Goal: Task Accomplishment & Management: Complete application form

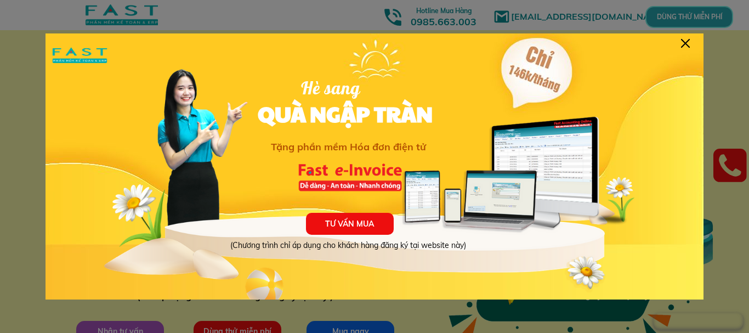
click at [686, 43] on div at bounding box center [685, 43] width 9 height 9
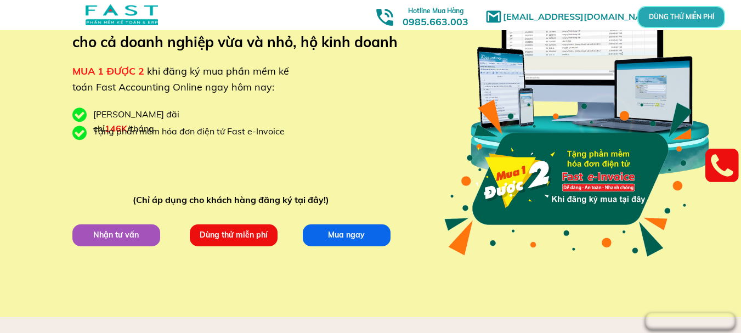
scroll to position [98, 0]
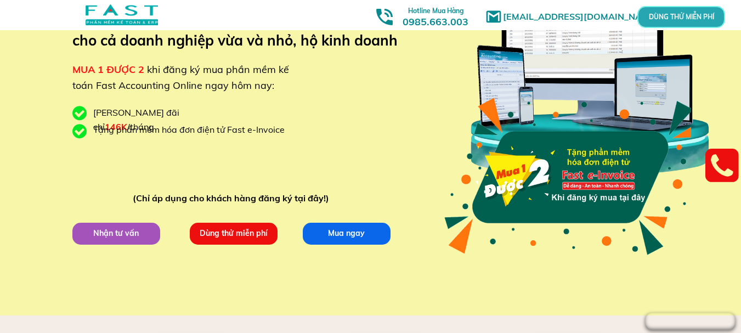
click at [242, 235] on p "Dùng thử miễn phí" at bounding box center [234, 234] width 88 height 22
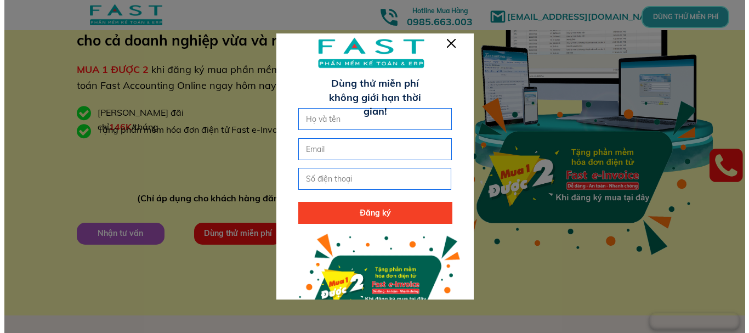
scroll to position [0, 0]
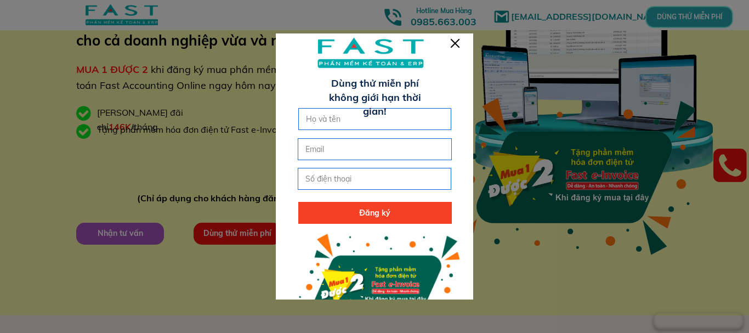
click at [380, 115] on input "text" at bounding box center [375, 119] width 144 height 21
type input "[PERSON_NAME]"
type input "[EMAIL_ADDRESS][DOMAIN_NAME]"
click at [318, 180] on input "tel" at bounding box center [375, 178] width 144 height 21
type input "0355355686"
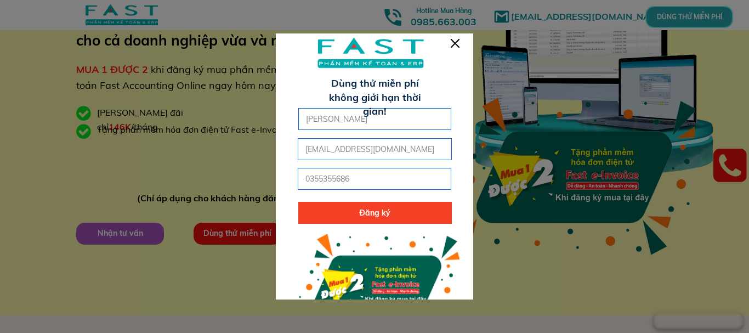
click at [357, 211] on p "Đăng ký" at bounding box center [375, 213] width 154 height 22
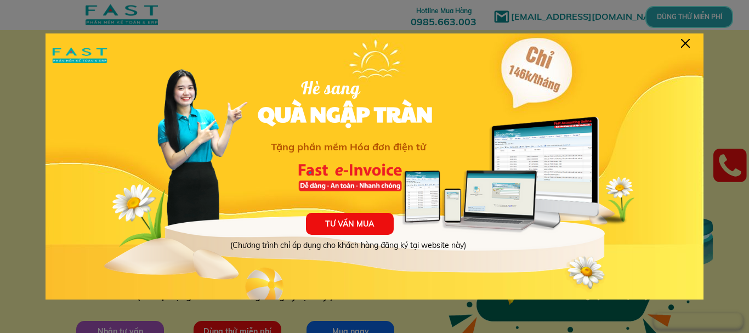
click at [683, 43] on div at bounding box center [685, 43] width 9 height 9
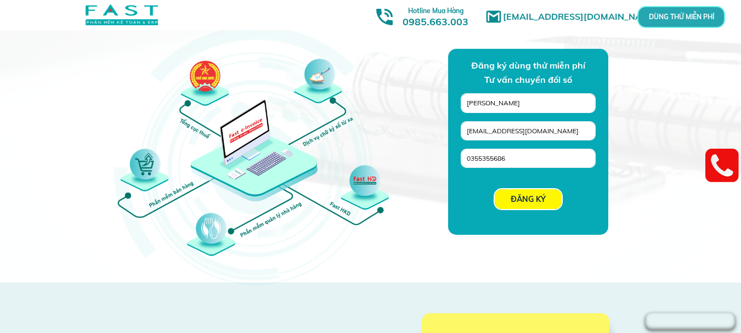
scroll to position [905, 0]
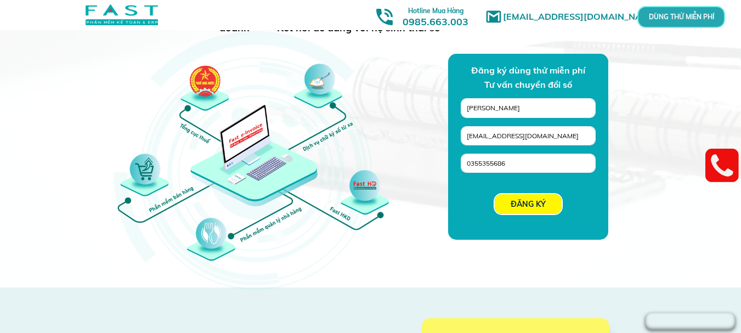
click at [516, 204] on p "ĐĂNG KÝ" at bounding box center [528, 204] width 67 height 20
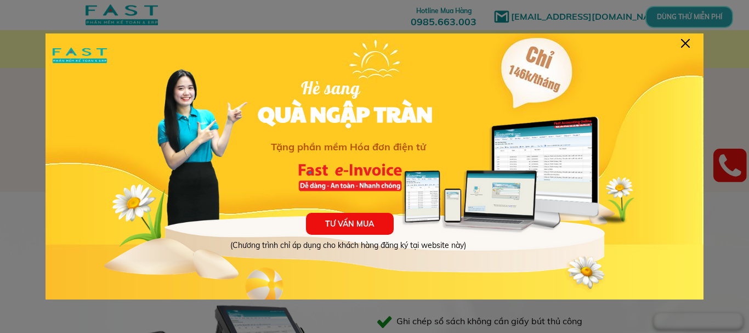
click at [689, 44] on div at bounding box center [685, 43] width 9 height 9
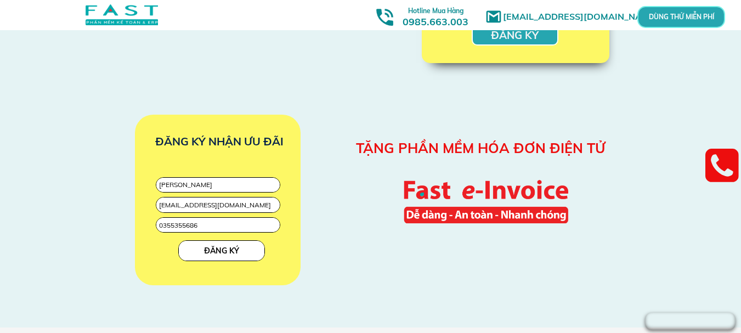
scroll to position [1387, 0]
